Goal: Task Accomplishment & Management: Manage account settings

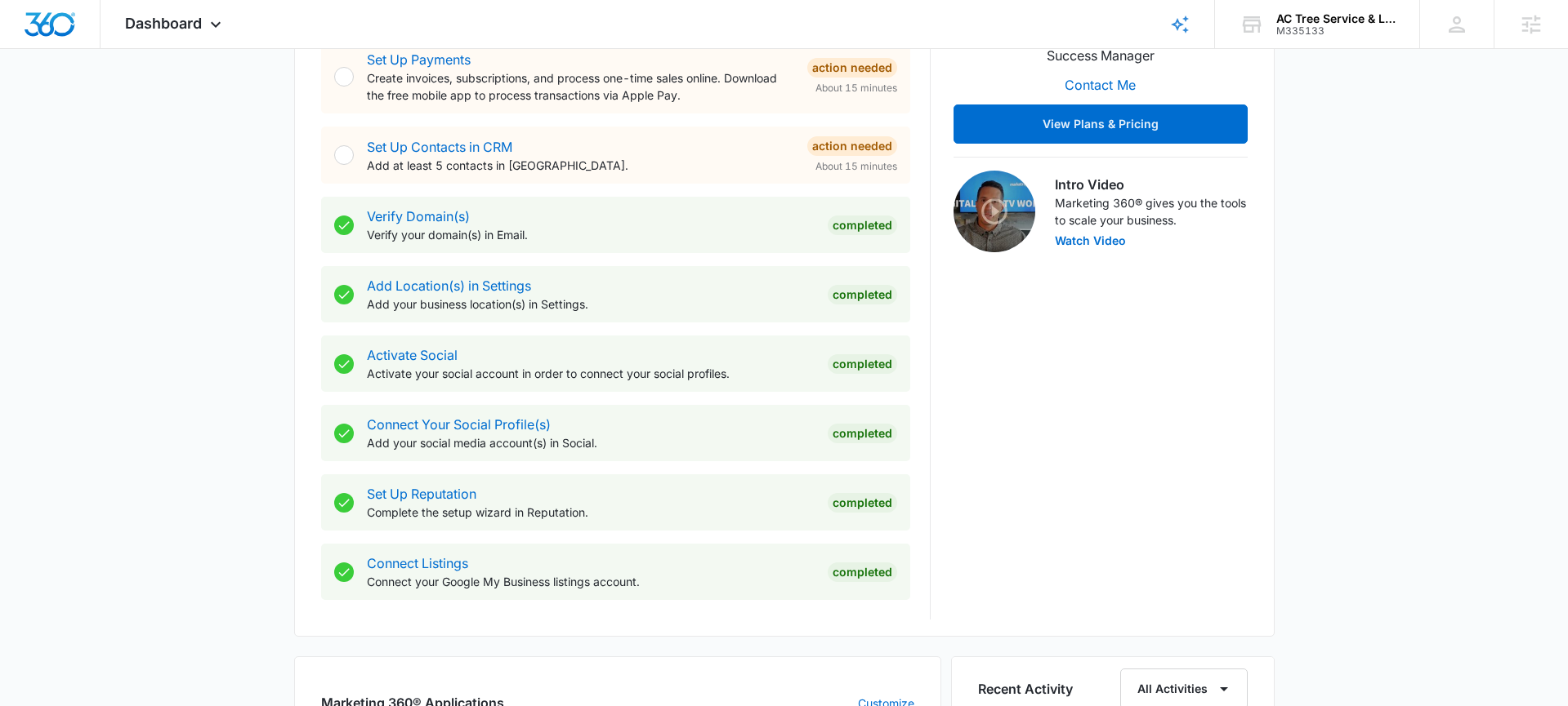
scroll to position [763, 0]
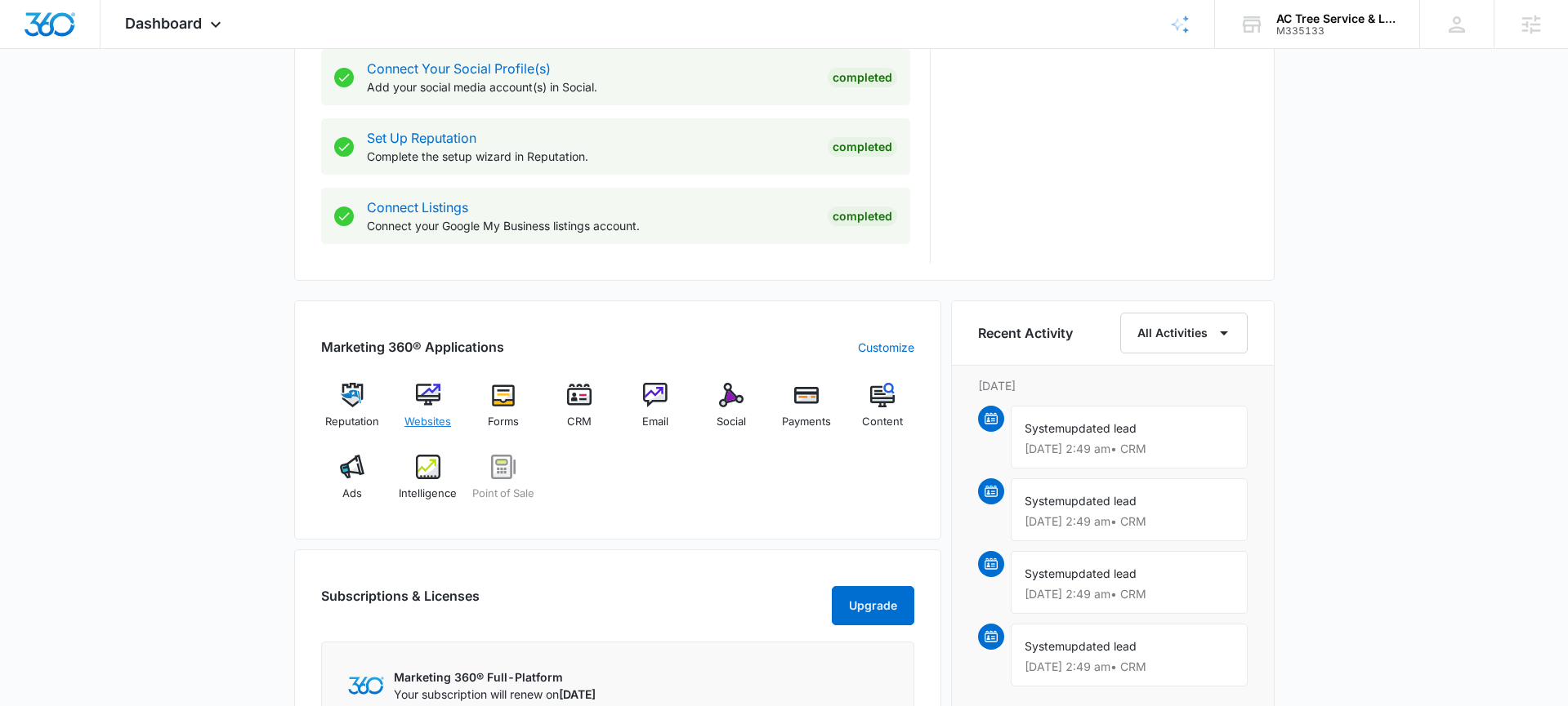
click at [434, 394] on img at bounding box center [427, 395] width 25 height 25
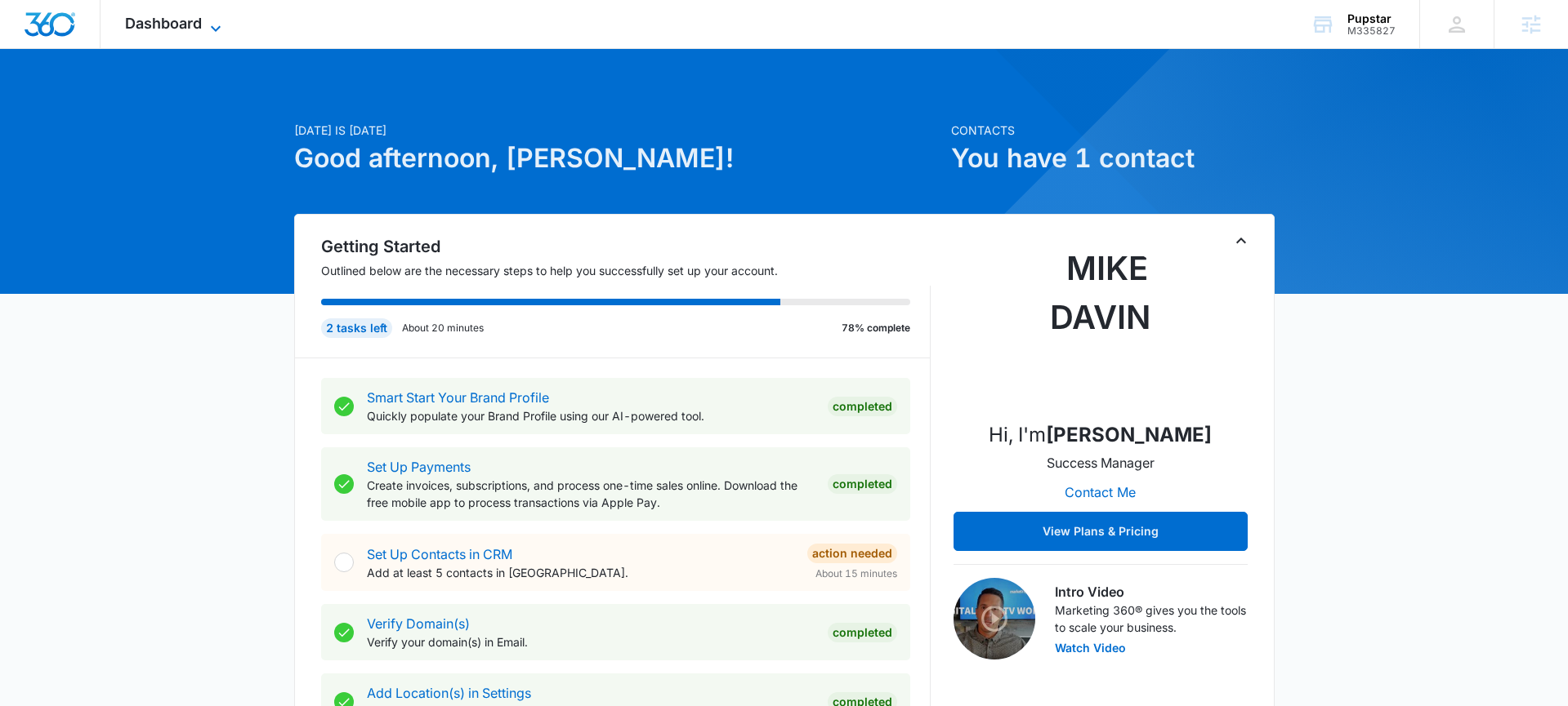
click at [210, 25] on icon at bounding box center [216, 29] width 20 height 20
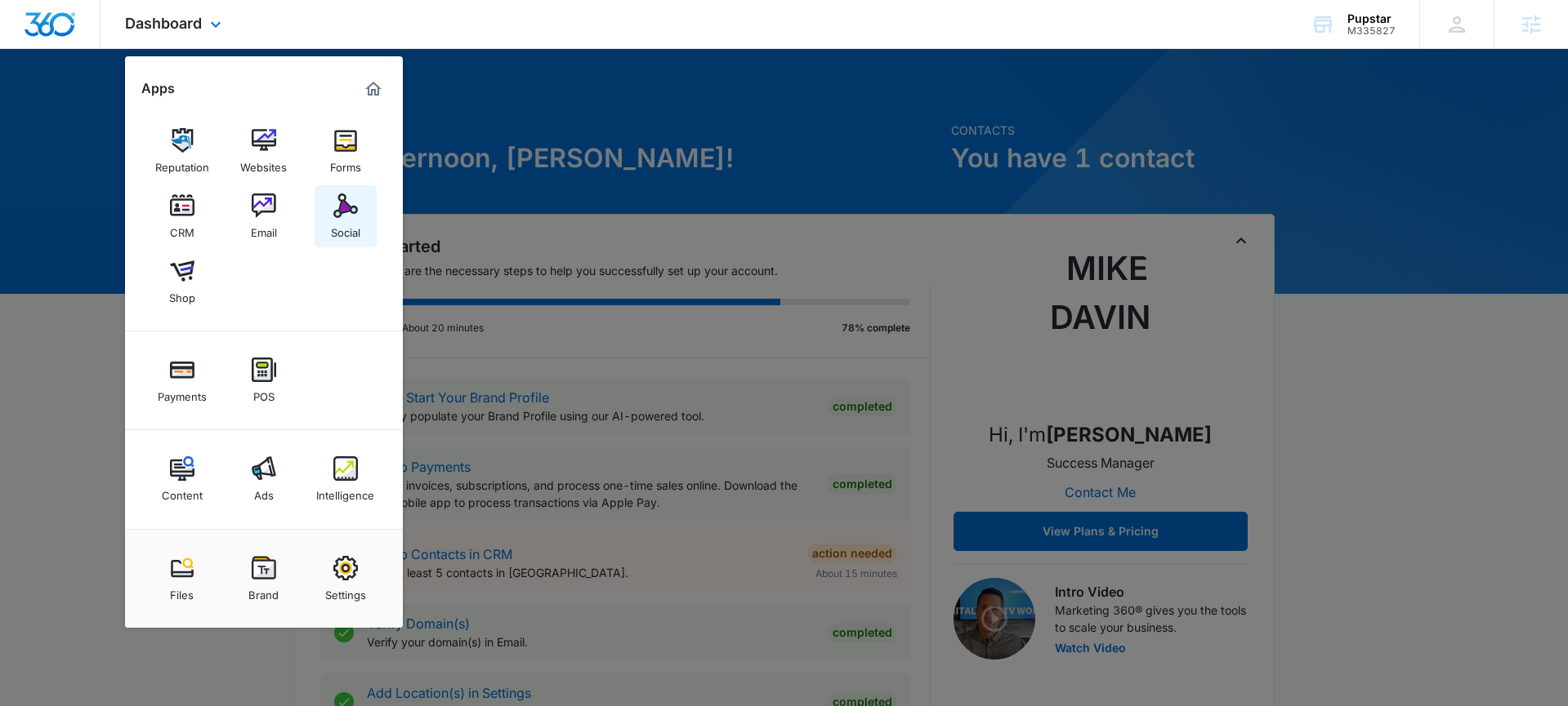
click at [333, 221] on div "Social" at bounding box center [345, 227] width 30 height 21
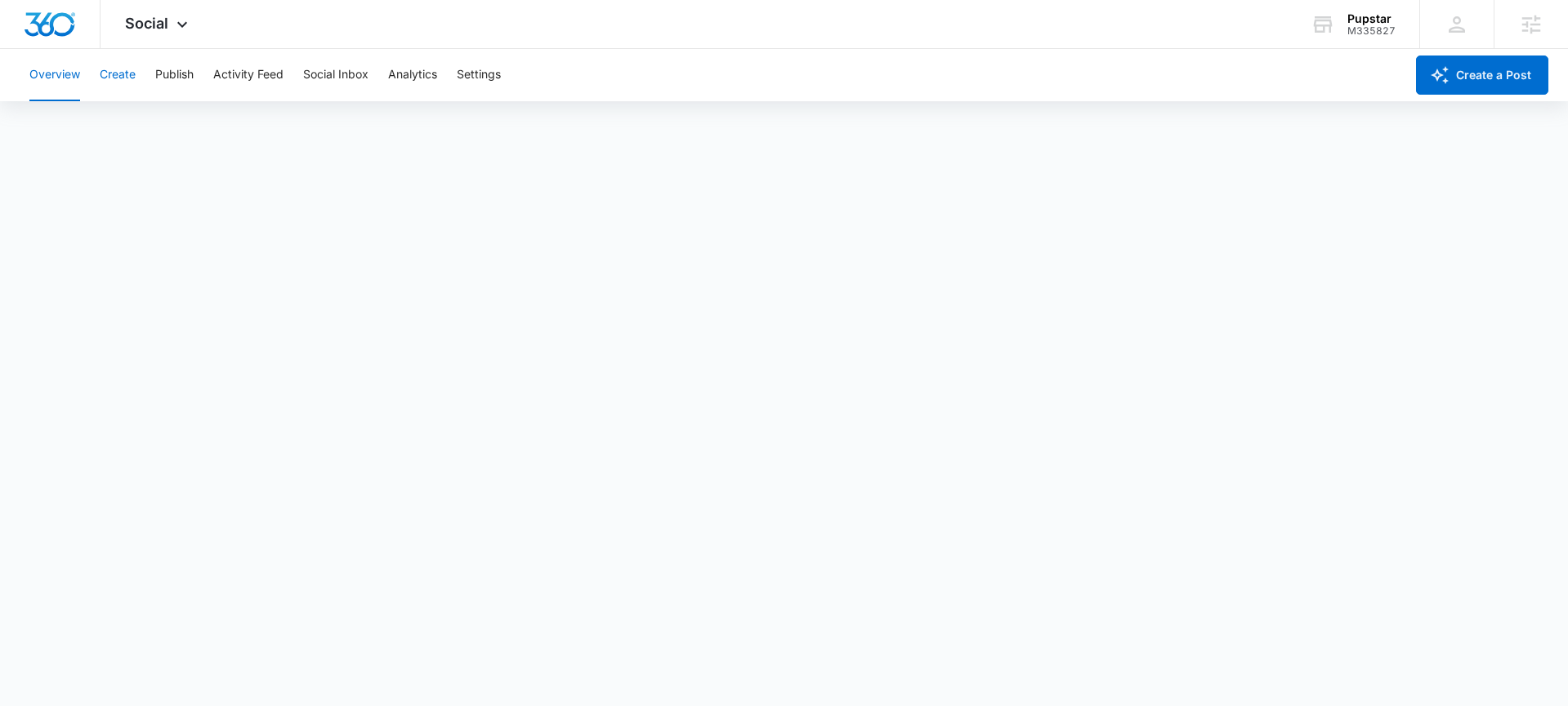
click at [132, 89] on button "Create" at bounding box center [118, 75] width 36 height 52
click at [178, 79] on button "Publish" at bounding box center [174, 75] width 39 height 52
click at [134, 125] on button "Schedules" at bounding box center [125, 125] width 55 height 45
click at [107, 133] on button "Schedules" at bounding box center [125, 125] width 55 height 45
click at [48, 129] on button "Calendar" at bounding box center [53, 125] width 48 height 45
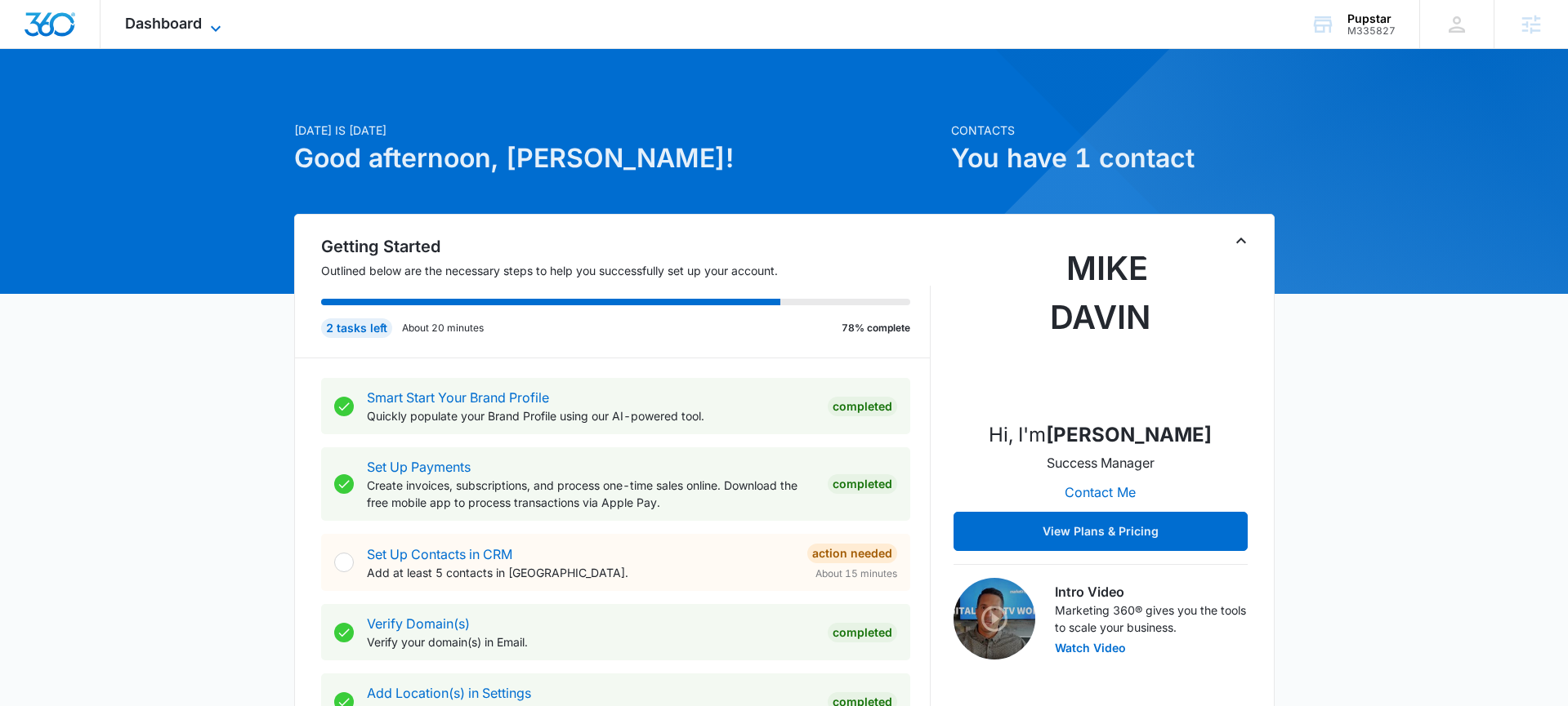
click at [198, 19] on span "Dashboard" at bounding box center [163, 23] width 77 height 17
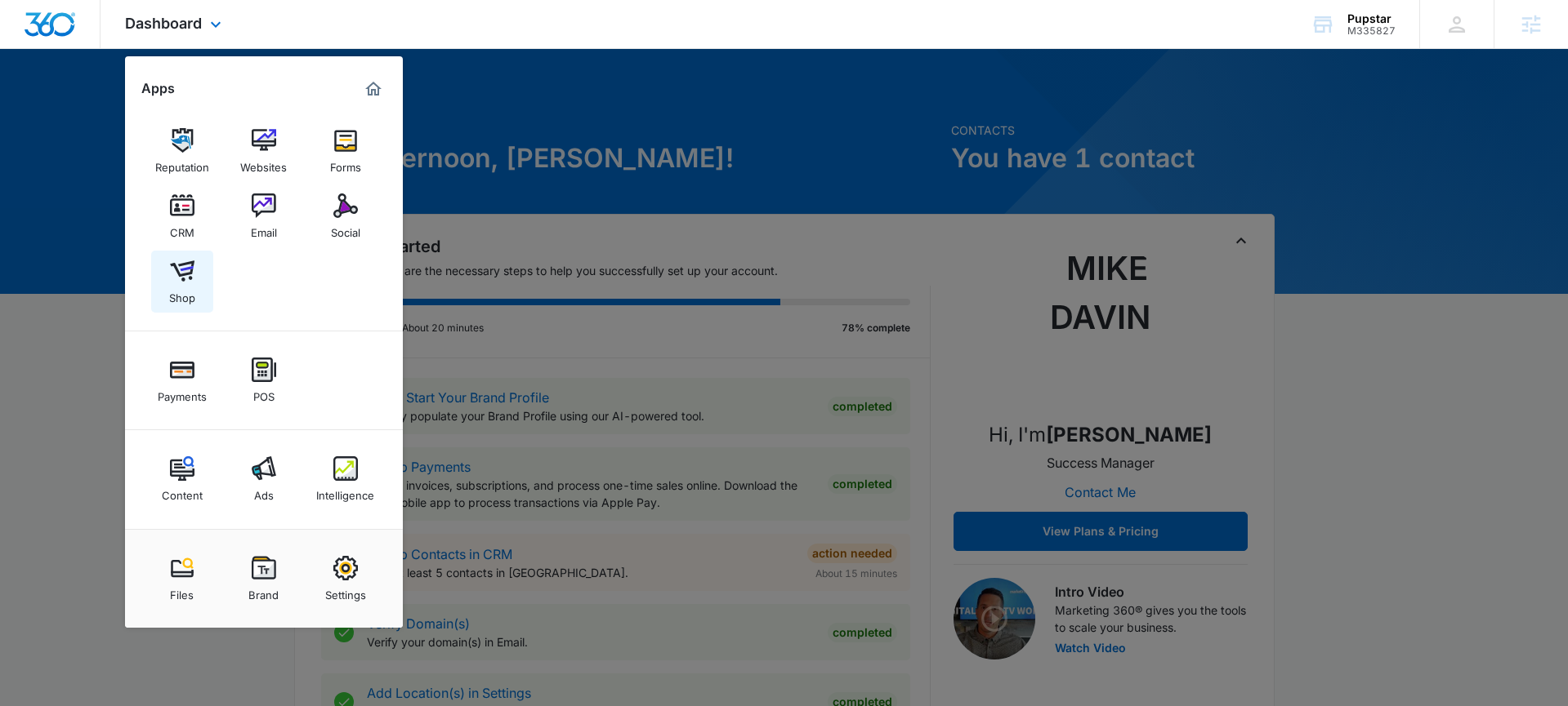
click at [196, 269] on link "Shop" at bounding box center [182, 282] width 62 height 62
